Goal: Find specific fact: Find specific fact

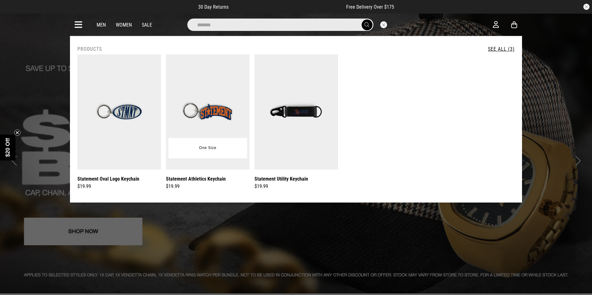
type input "*******"
drag, startPoint x: 184, startPoint y: 103, endPoint x: 194, endPoint y: 94, distance: 14.0
click at [189, 97] on img at bounding box center [208, 111] width 84 height 115
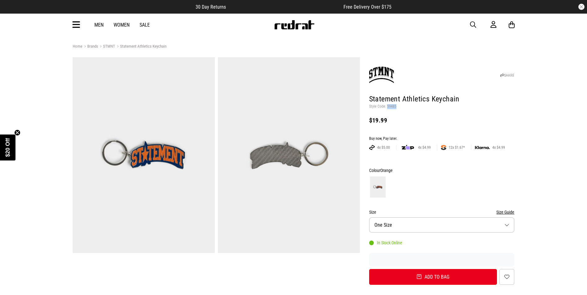
drag, startPoint x: 400, startPoint y: 106, endPoint x: 387, endPoint y: 106, distance: 13.0
click at [387, 106] on p "Style Code: 59485" at bounding box center [441, 106] width 145 height 5
copy p "59485"
